Goal: Transaction & Acquisition: Purchase product/service

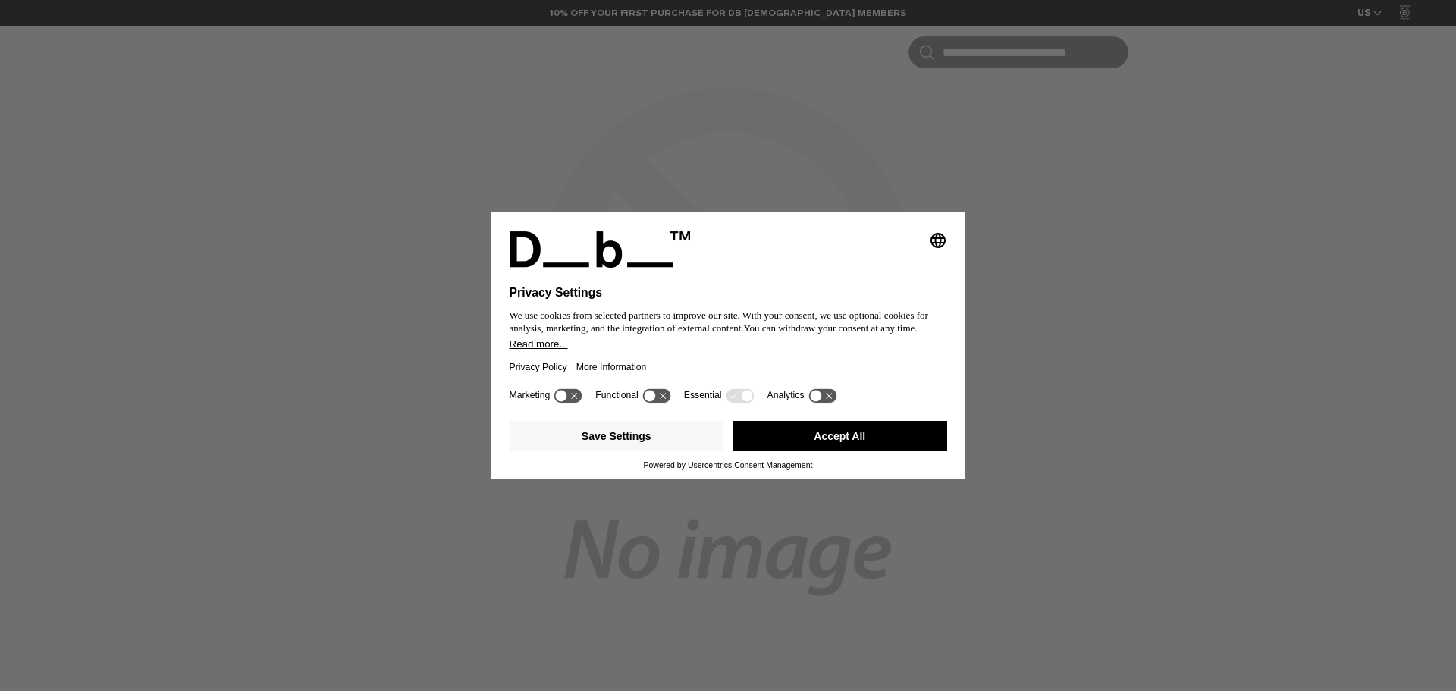
click at [834, 442] on button "Accept All" at bounding box center [840, 436] width 215 height 30
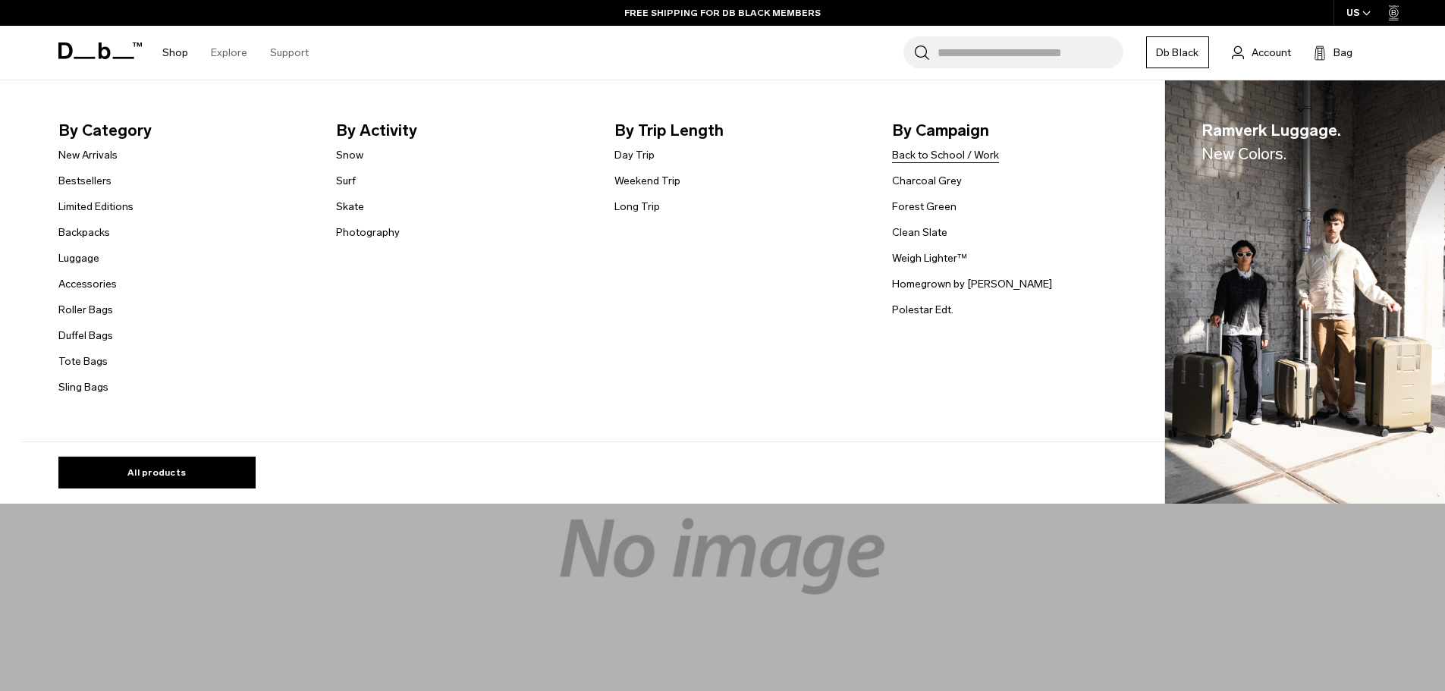
click at [950, 153] on link "Back to School / Work" at bounding box center [945, 155] width 107 height 16
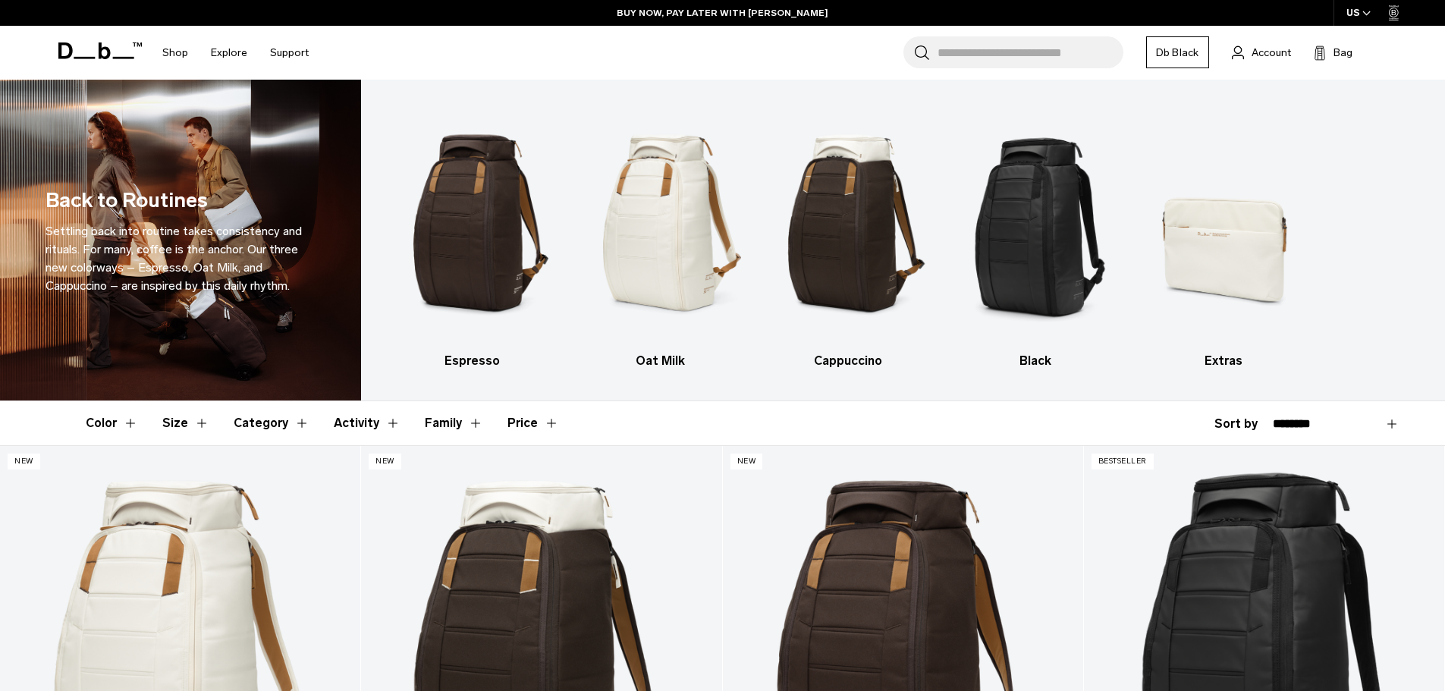
click at [278, 417] on button "Category" at bounding box center [272, 423] width 76 height 44
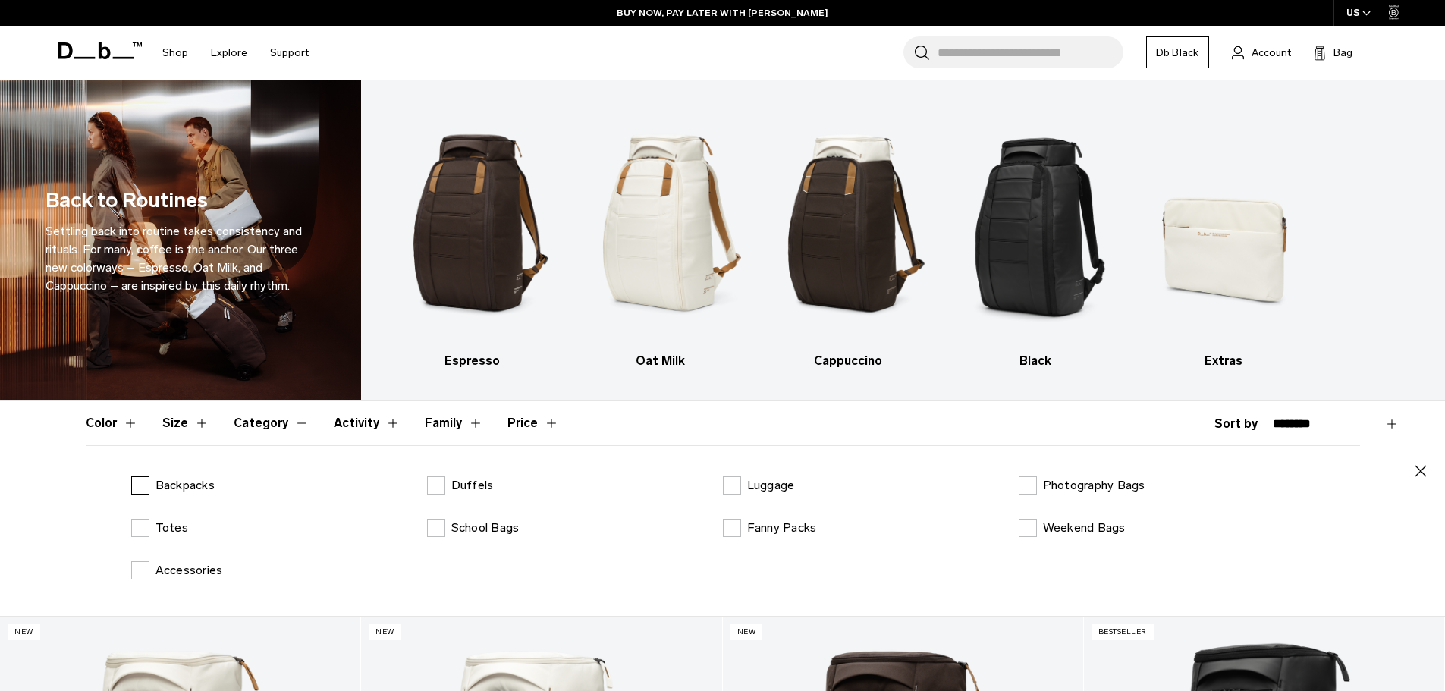
click at [141, 485] on label "Backpacks" at bounding box center [172, 485] width 83 height 18
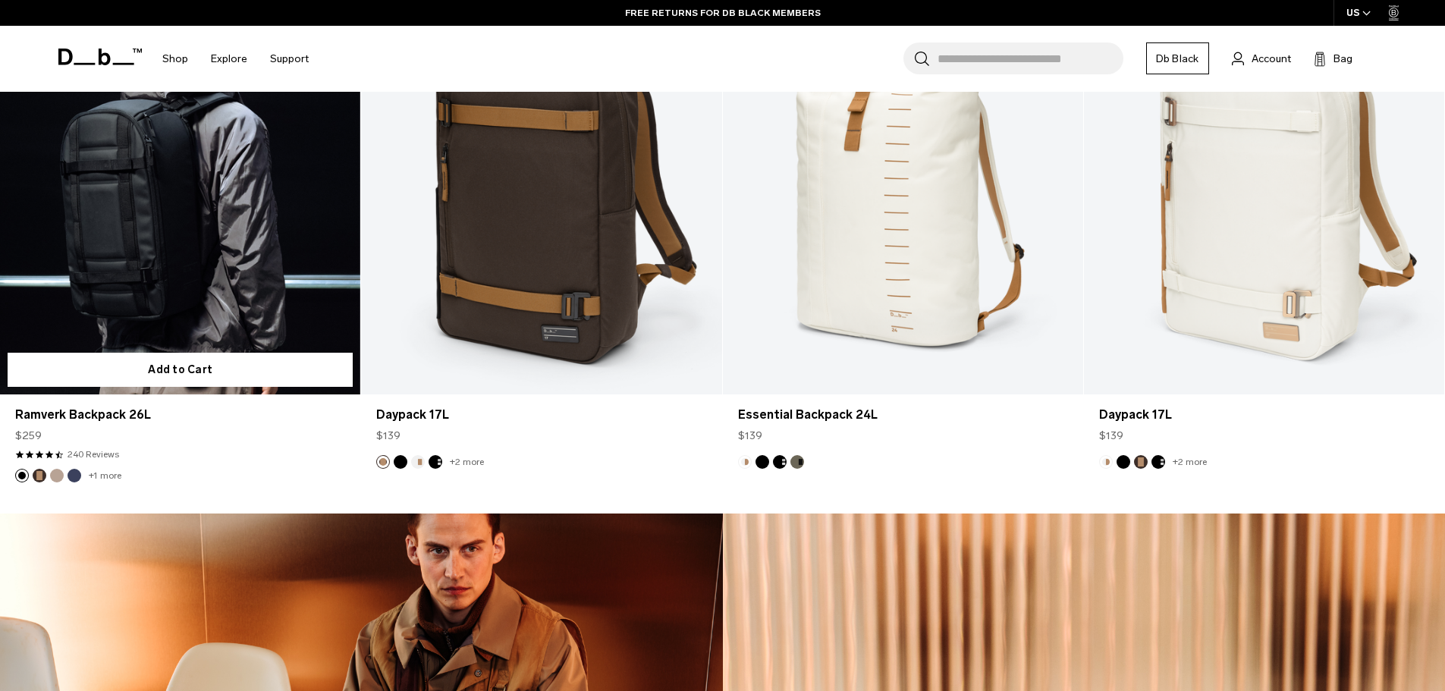
scroll to position [3262, 0]
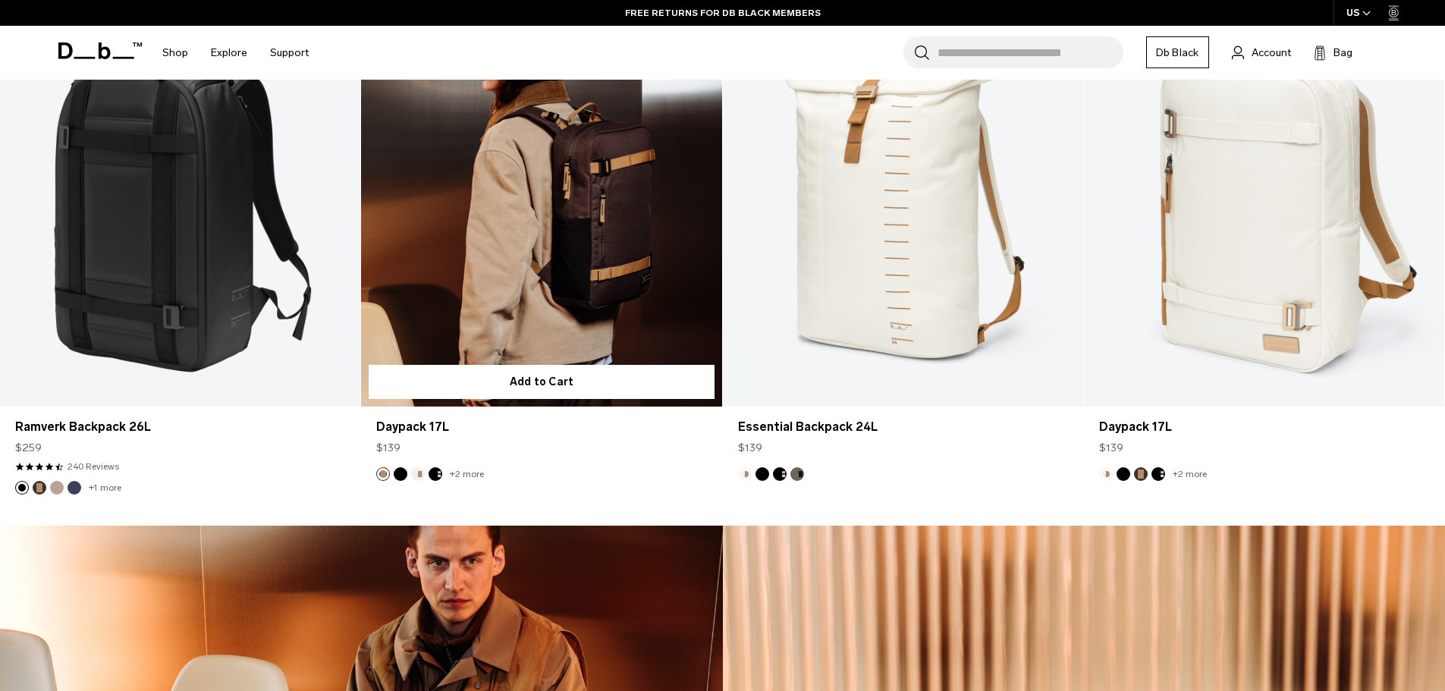
click at [551, 232] on link "Daypack 17L" at bounding box center [541, 206] width 360 height 401
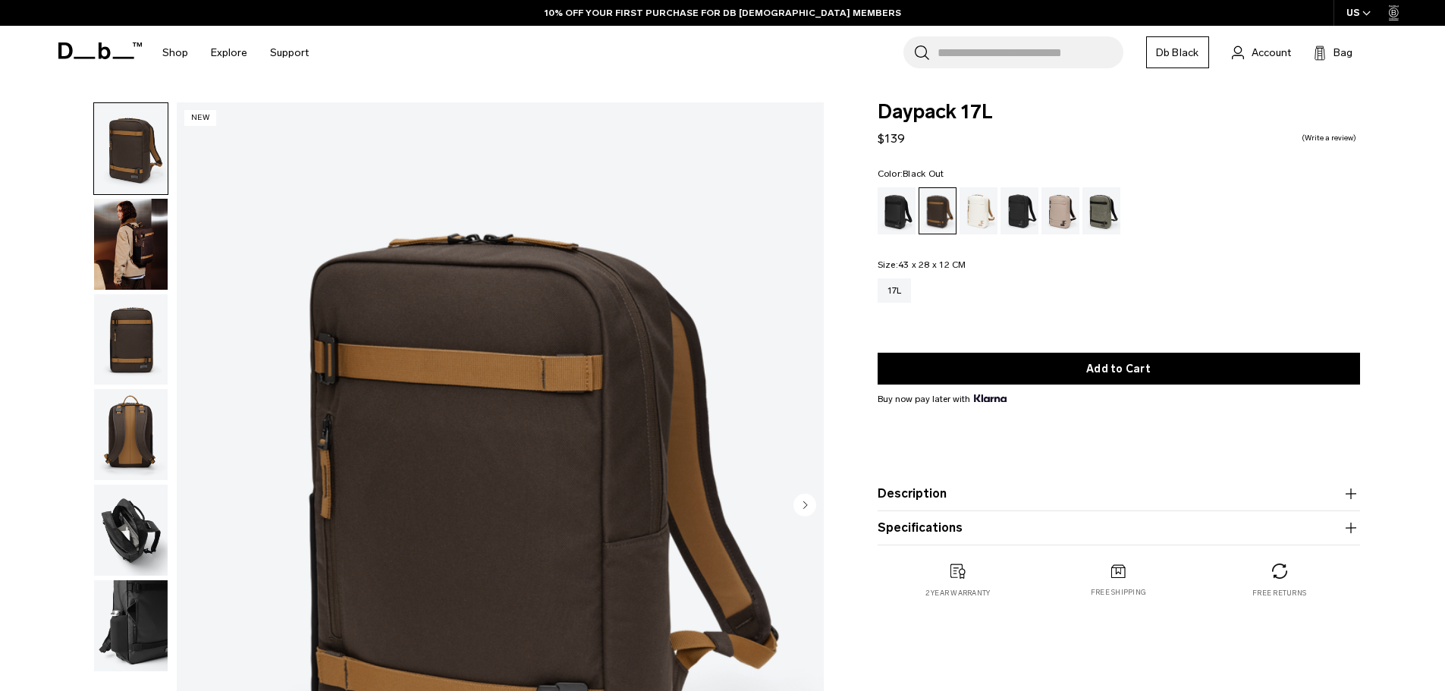
click at [892, 206] on div "Black Out" at bounding box center [897, 210] width 39 height 47
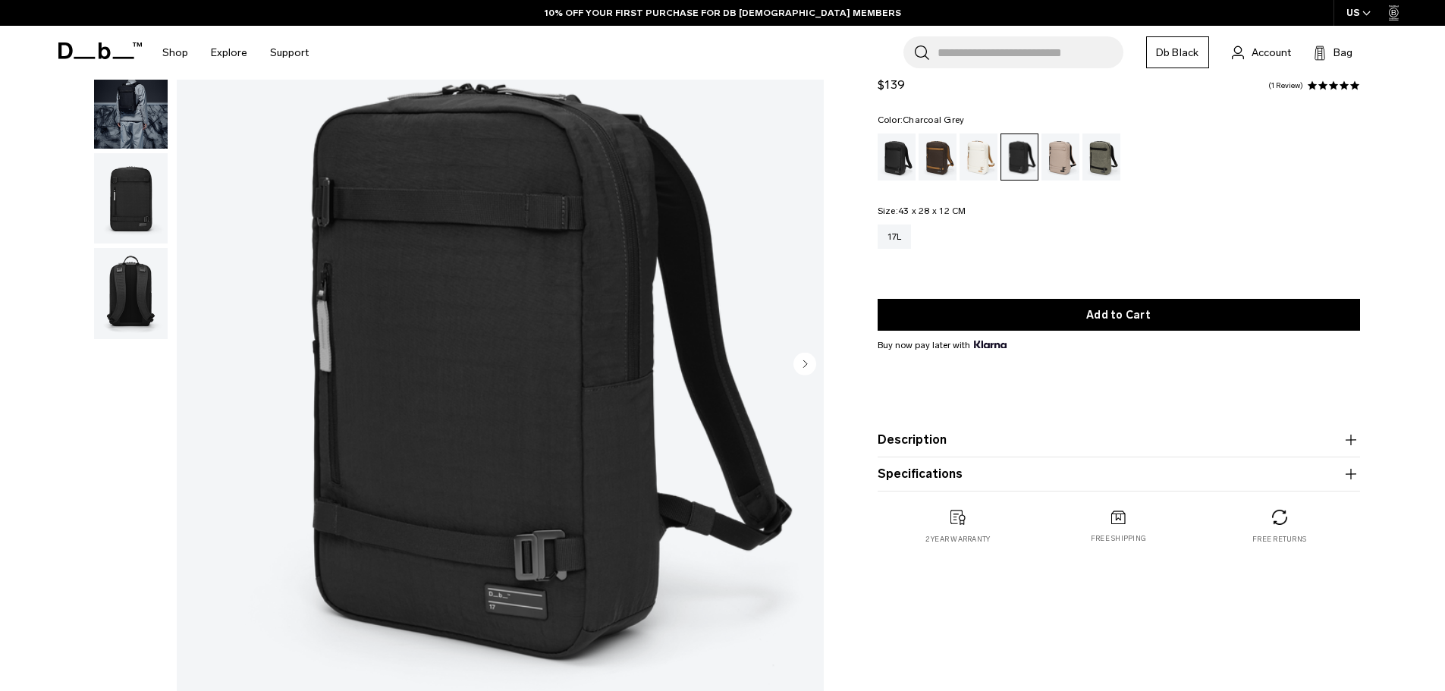
scroll to position [152, 0]
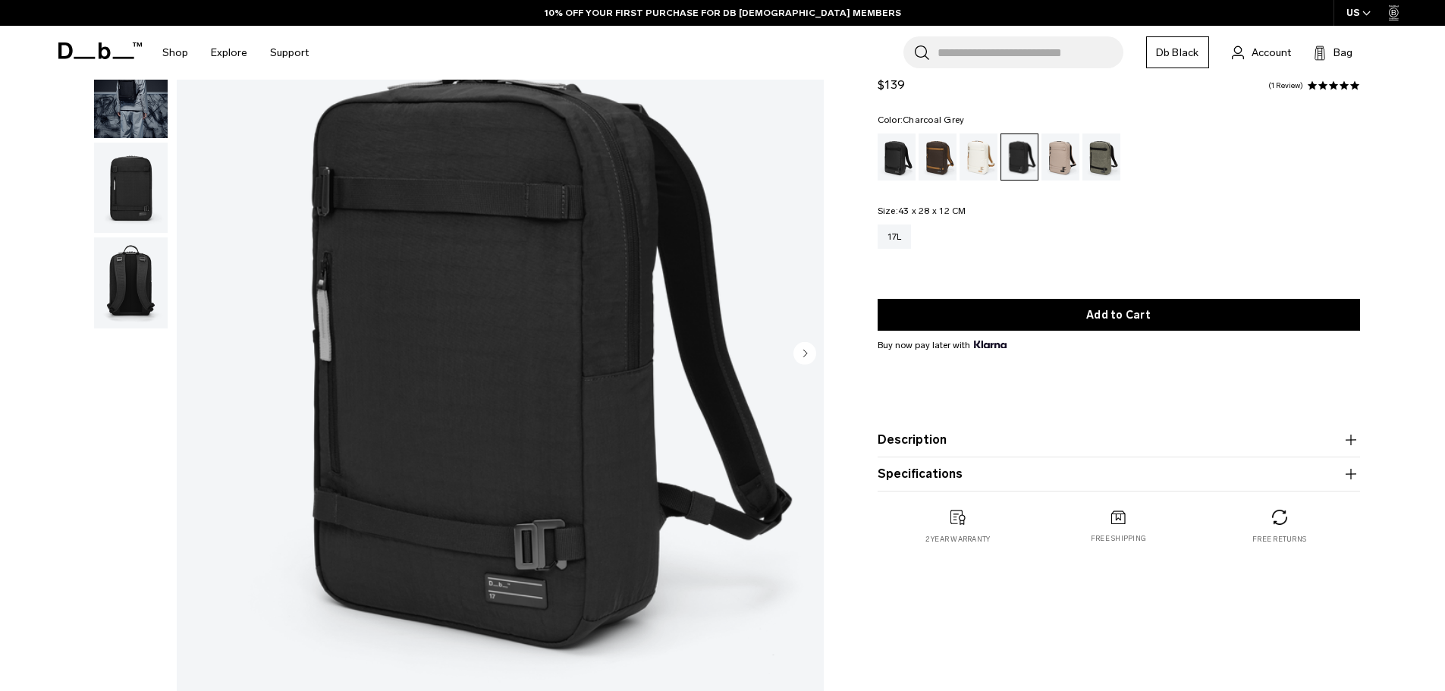
click at [146, 184] on img "button" at bounding box center [131, 188] width 74 height 91
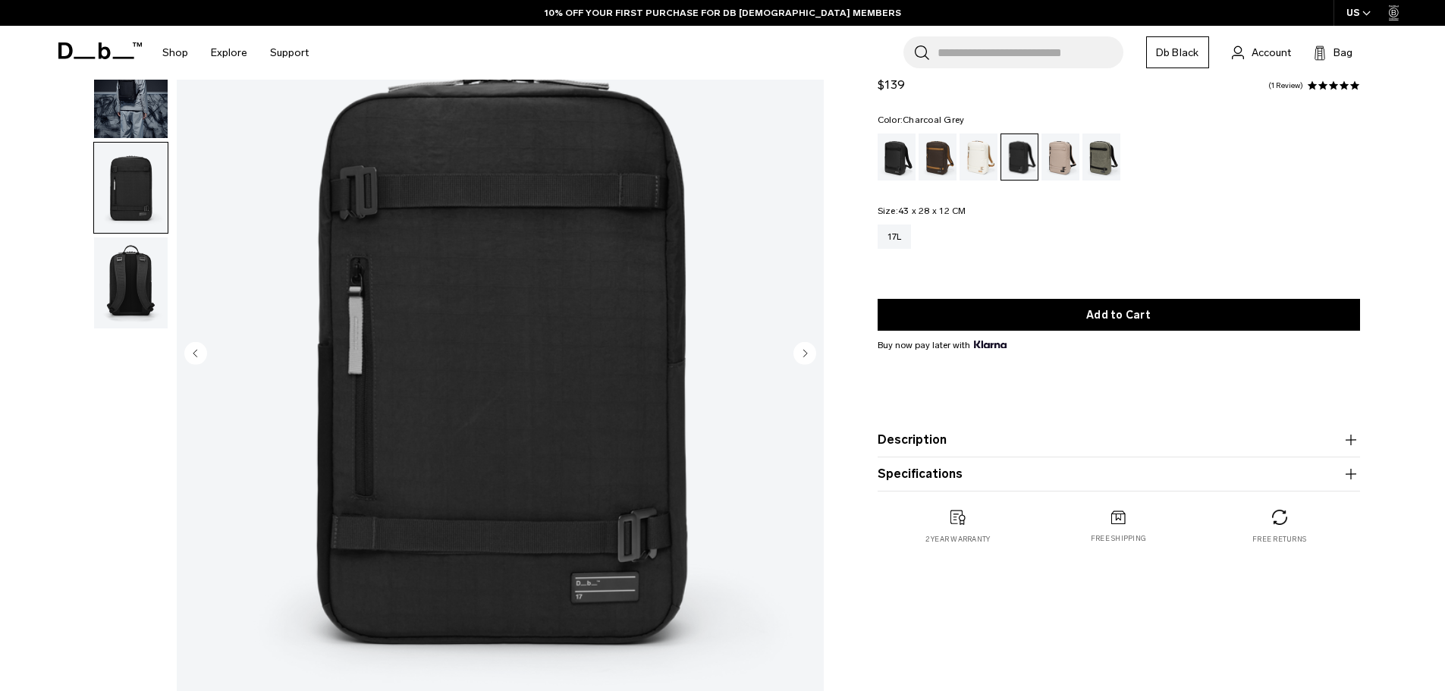
click at [138, 263] on img "button" at bounding box center [131, 282] width 74 height 91
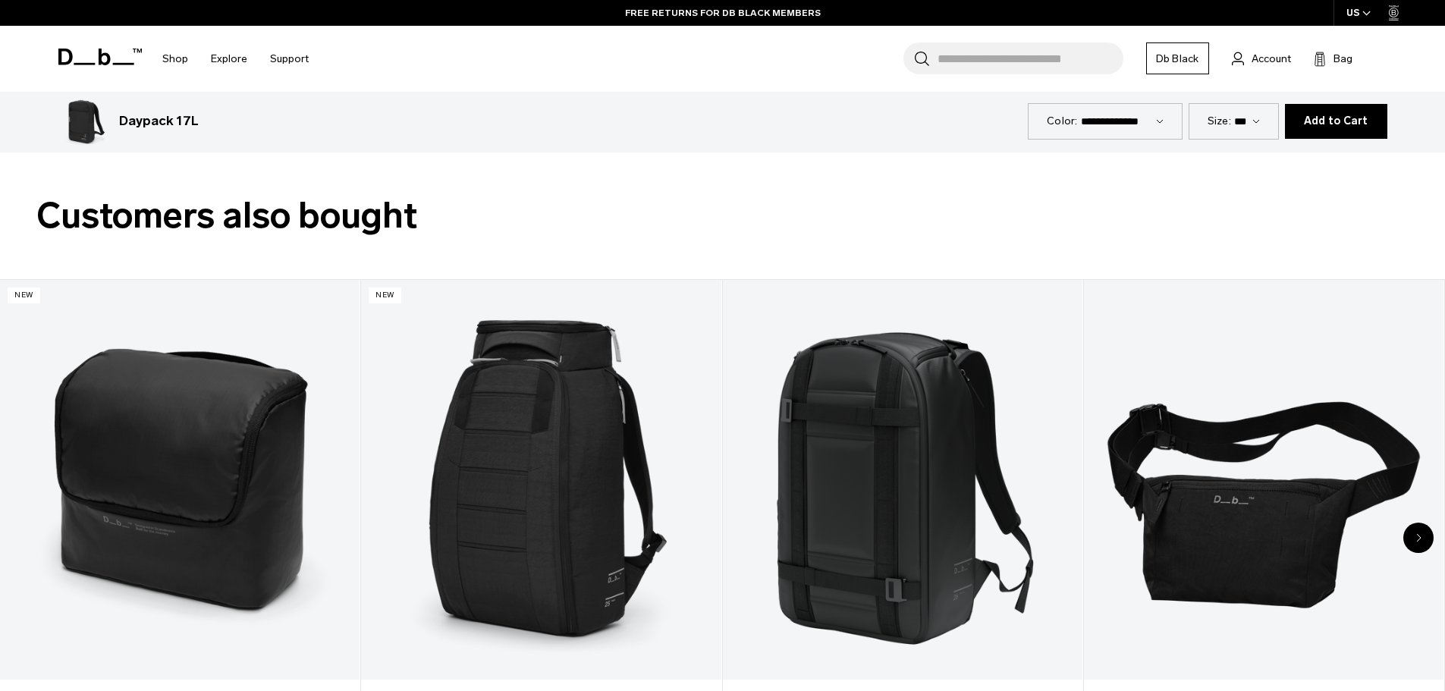
scroll to position [2882, 0]
